Goal: Task Accomplishment & Management: Complete application form

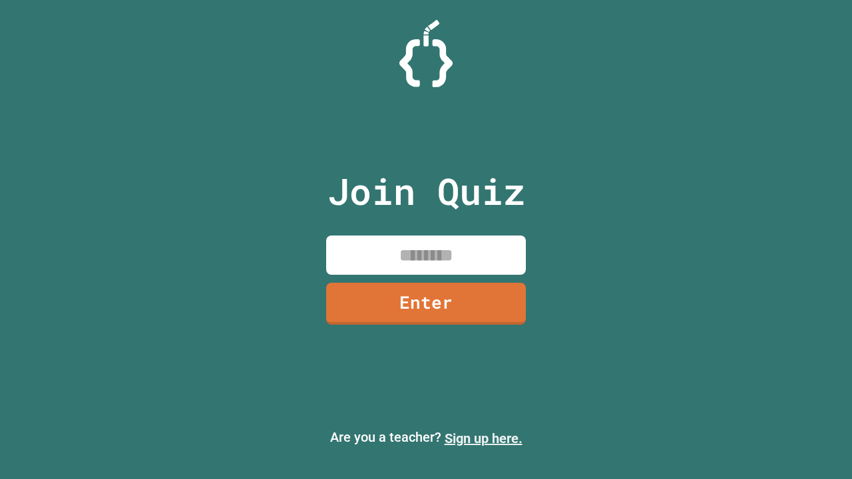
click at [483, 438] on link "Sign up here." at bounding box center [483, 438] width 78 height 16
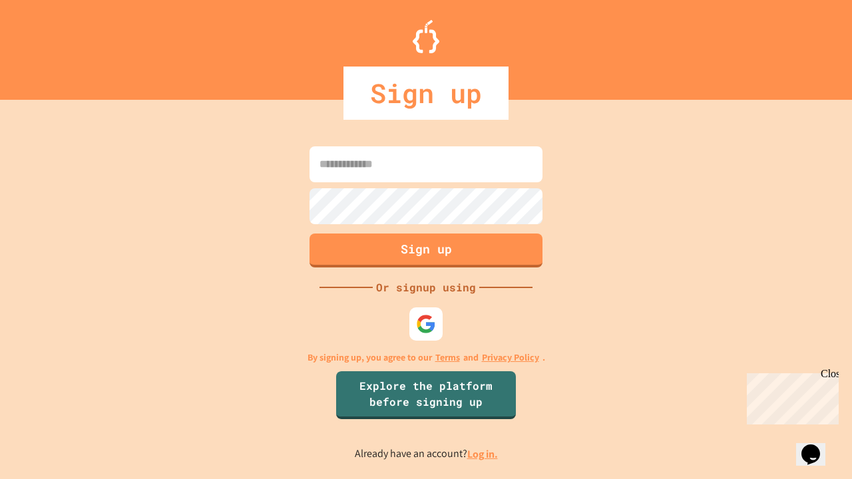
click at [483, 454] on link "Log in." at bounding box center [482, 454] width 31 height 14
